Goal: Information Seeking & Learning: Stay updated

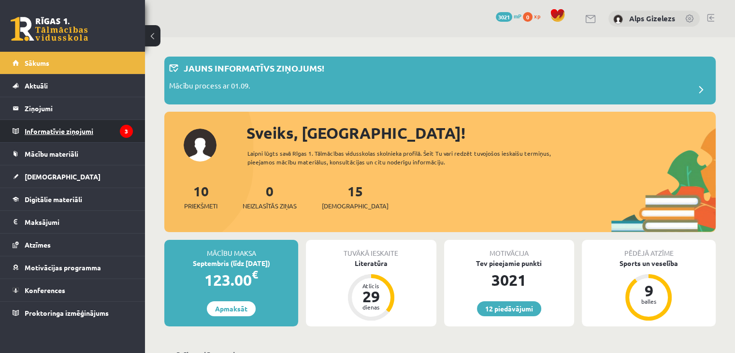
click at [66, 138] on legend "Informatīvie ziņojumi 3" at bounding box center [79, 131] width 108 height 22
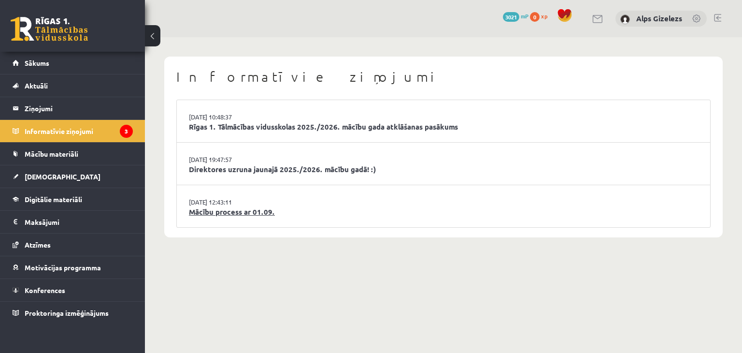
click at [259, 209] on link "Mācību process ar 01.09." at bounding box center [443, 211] width 509 height 11
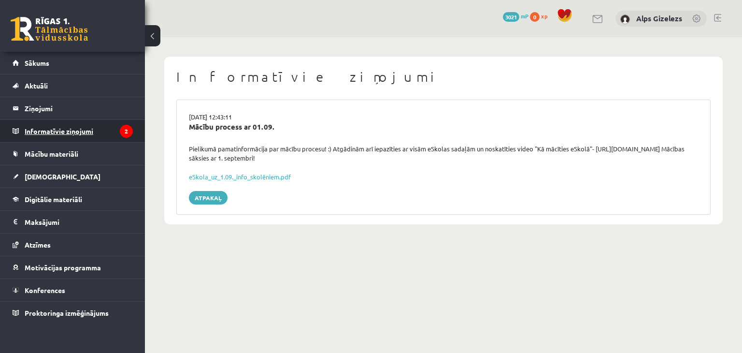
click at [88, 134] on legend "Informatīvie ziņojumi 2" at bounding box center [79, 131] width 108 height 22
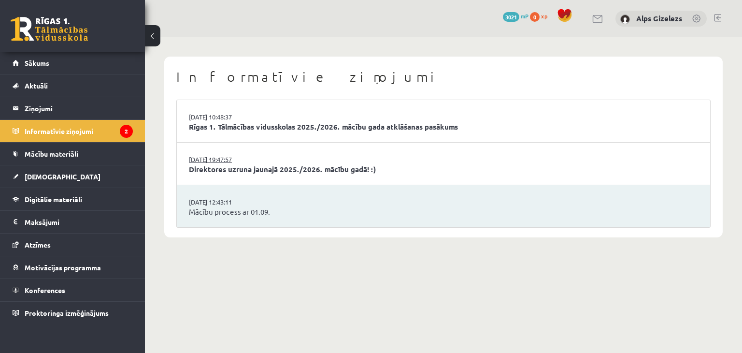
click at [232, 162] on link "[DATE] 19:47:57" at bounding box center [225, 160] width 72 height 10
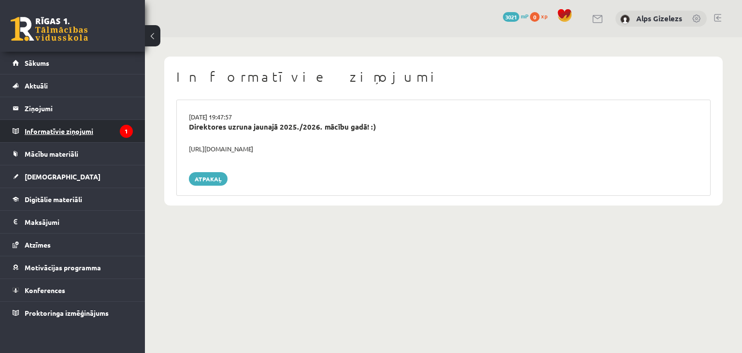
click at [79, 132] on legend "Informatīvie ziņojumi 1" at bounding box center [79, 131] width 108 height 22
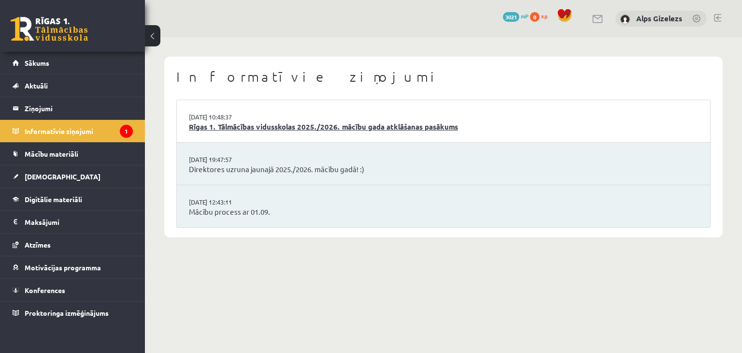
click at [204, 129] on link "Rīgas 1. Tālmācības vidusskolas 2025./2026. mācību gada atklāšanas pasākums" at bounding box center [443, 126] width 509 height 11
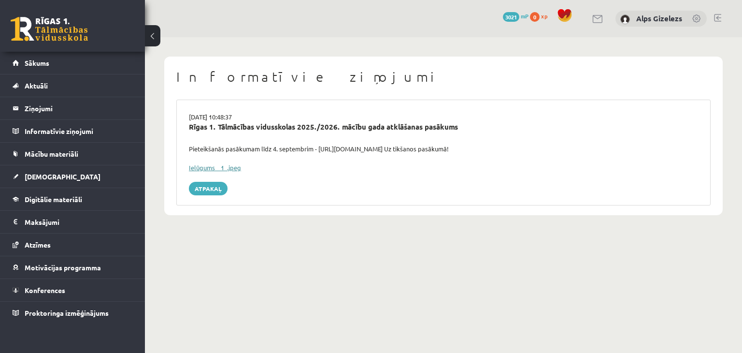
click at [196, 165] on link "Ielūgums__1_.jpeg" at bounding box center [215, 167] width 52 height 8
click at [56, 149] on link "Mācību materiāli" at bounding box center [73, 154] width 120 height 22
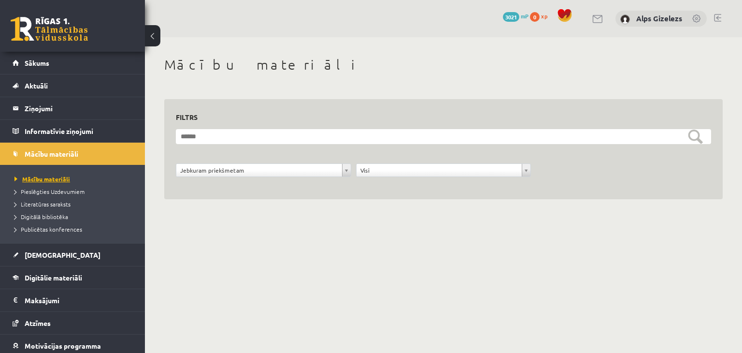
click at [46, 179] on span "Mācību materiāli" at bounding box center [42, 179] width 56 height 8
click at [46, 62] on span "Sākums" at bounding box center [37, 62] width 25 height 9
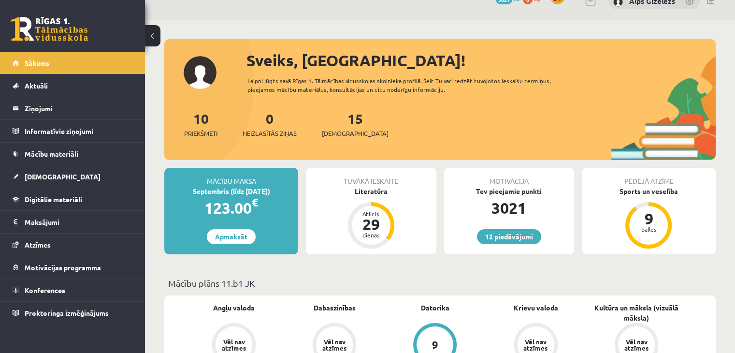
scroll to position [19, 0]
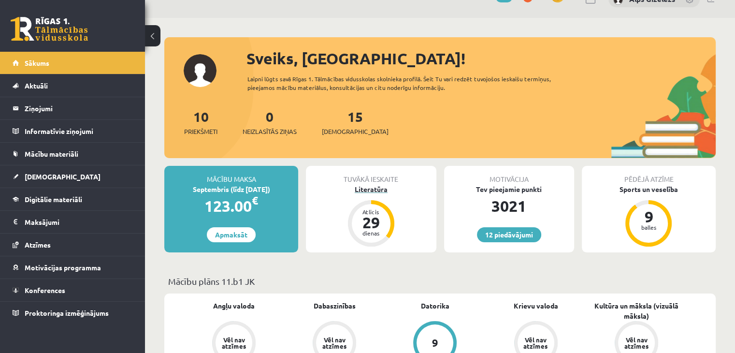
click at [369, 225] on div "29" at bounding box center [371, 222] width 29 height 15
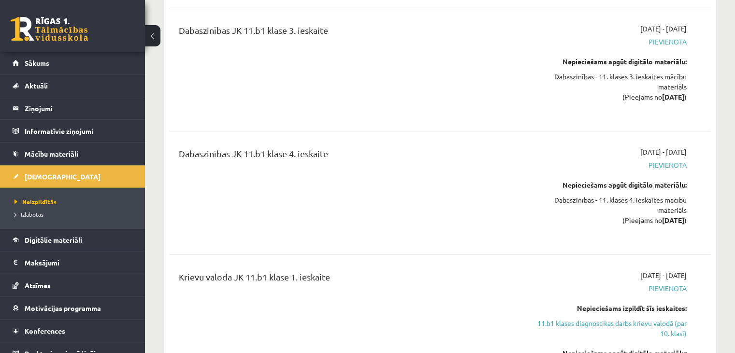
scroll to position [2532, 0]
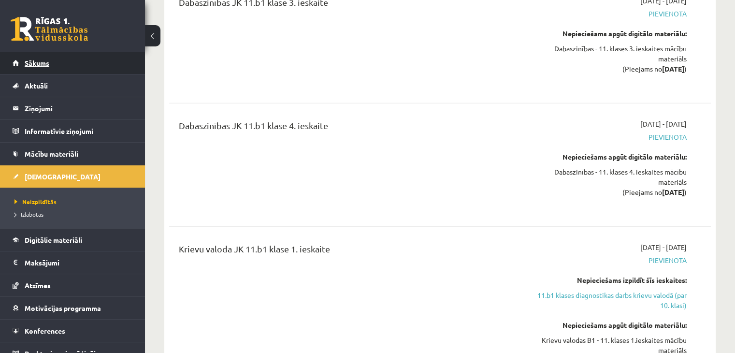
click at [27, 70] on link "Sākums" at bounding box center [73, 63] width 120 height 22
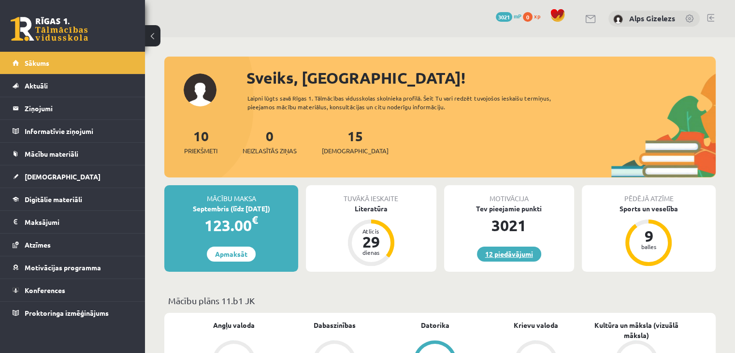
click at [497, 253] on link "12 piedāvājumi" at bounding box center [509, 253] width 64 height 15
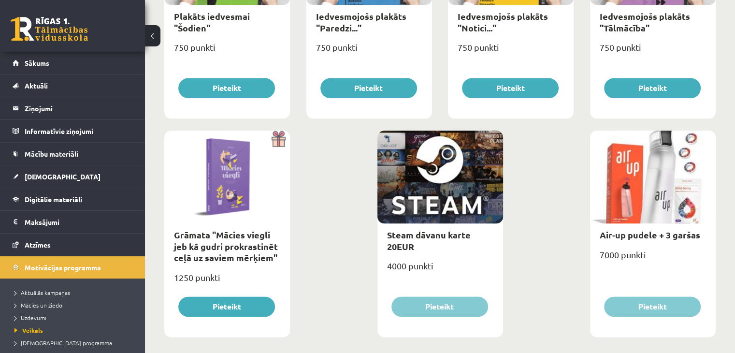
scroll to position [1132, 0]
